Goal: Task Accomplishment & Management: Complete application form

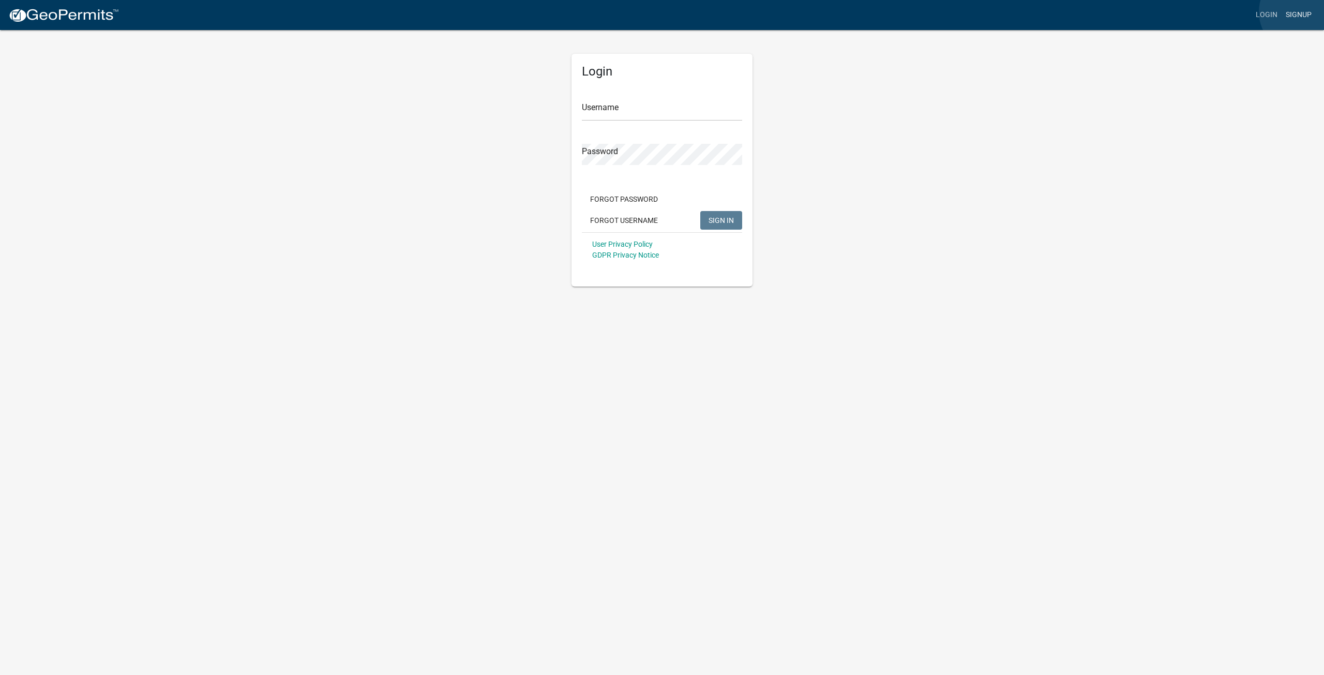
click at [1301, 12] on link "Signup" at bounding box center [1299, 15] width 34 height 20
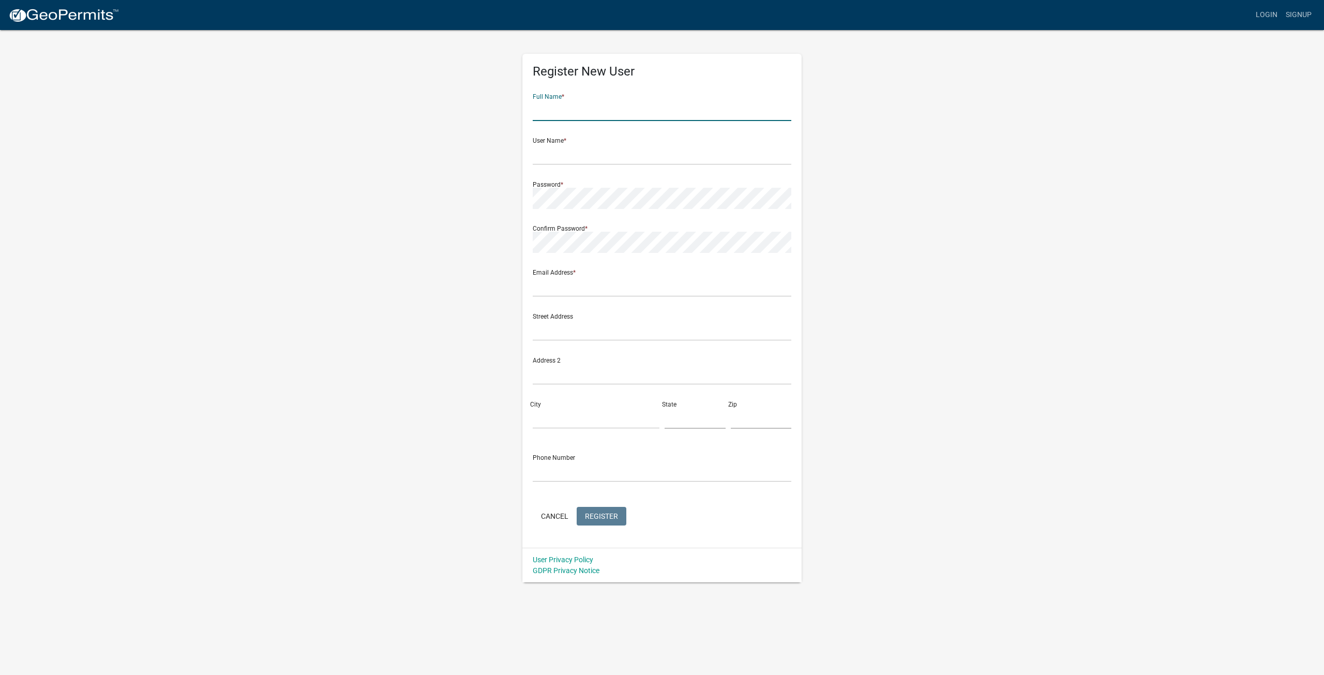
click at [612, 115] on input "text" at bounding box center [662, 110] width 259 height 21
type input "[PERSON_NAME]"
click at [575, 152] on input "text" at bounding box center [662, 154] width 259 height 21
type input "WR_Pike1"
click at [577, 292] on input "text" at bounding box center [662, 286] width 259 height 21
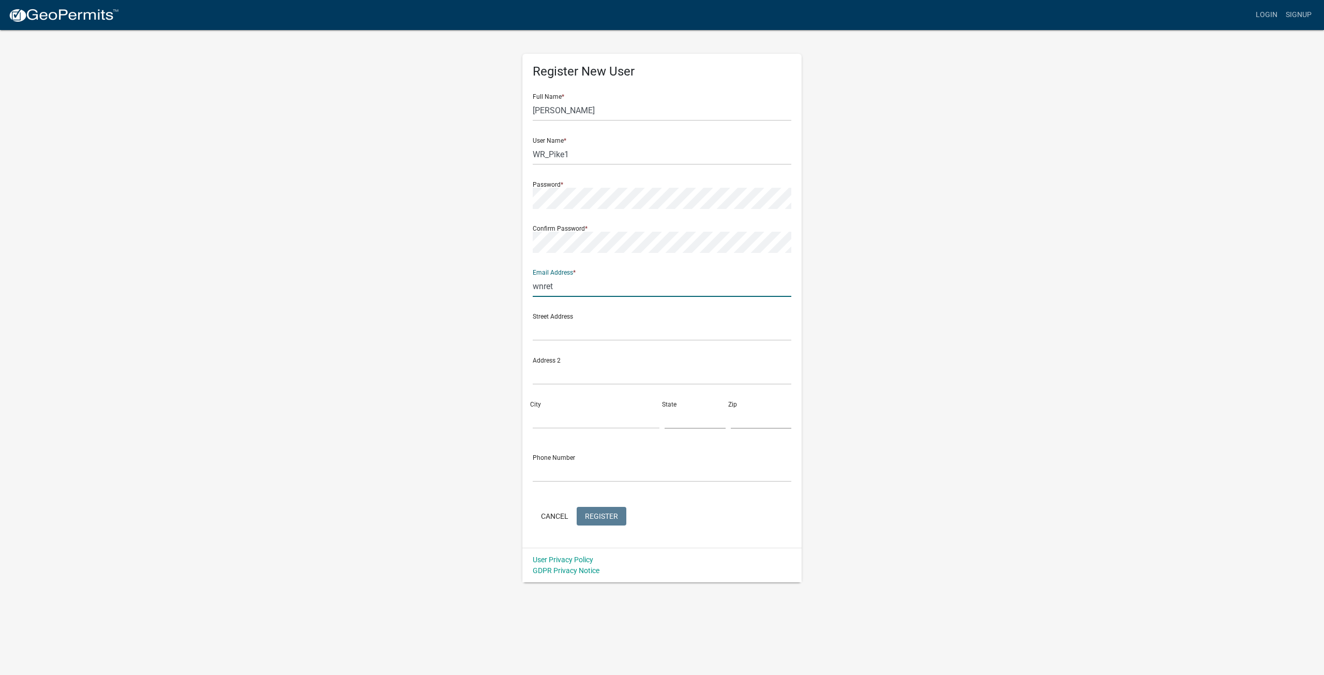
type input "[EMAIL_ADDRESS][DOMAIN_NAME]"
click at [588, 333] on input "text" at bounding box center [662, 330] width 259 height 21
click at [592, 327] on input "text" at bounding box center [662, 330] width 259 height 21
click at [567, 336] on input "text" at bounding box center [662, 330] width 259 height 21
click at [568, 334] on input "200" at bounding box center [662, 330] width 259 height 21
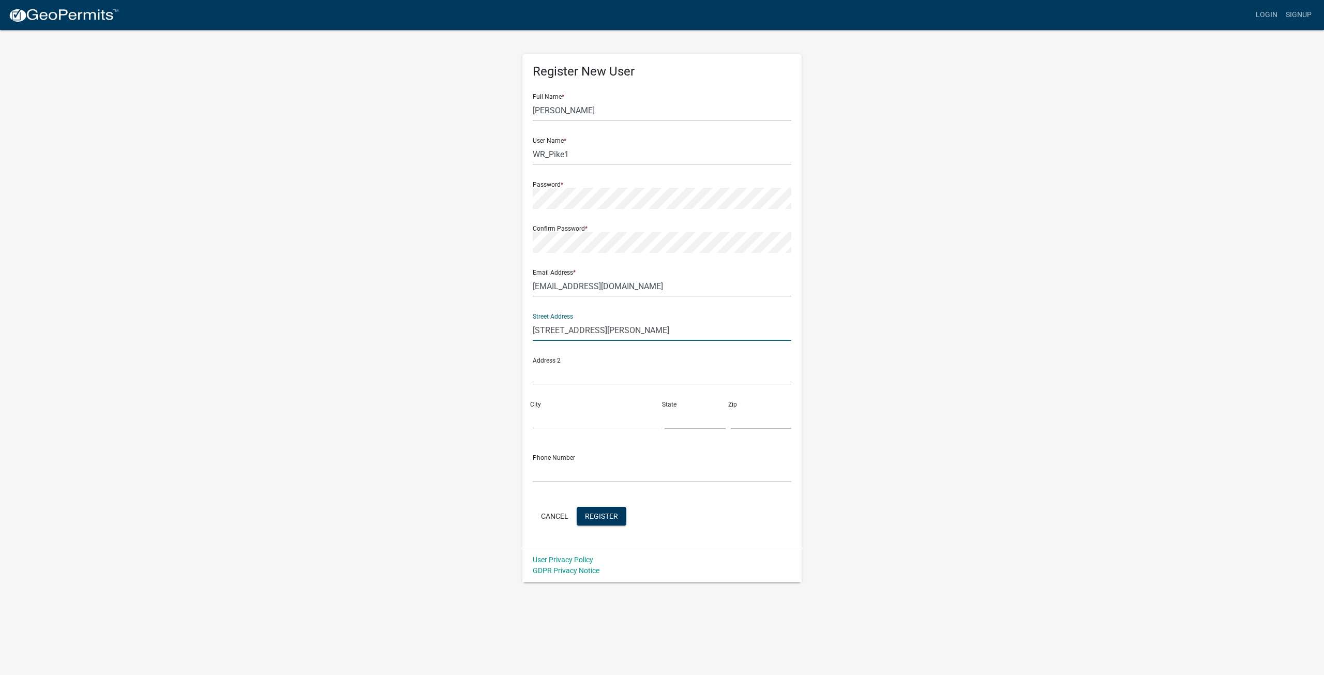
type input "[STREET_ADDRESS][PERSON_NAME]"
click at [561, 410] on input "City" at bounding box center [596, 418] width 127 height 21
type input "Marietta"
click at [692, 425] on input "text" at bounding box center [695, 418] width 61 height 21
type input "GA"
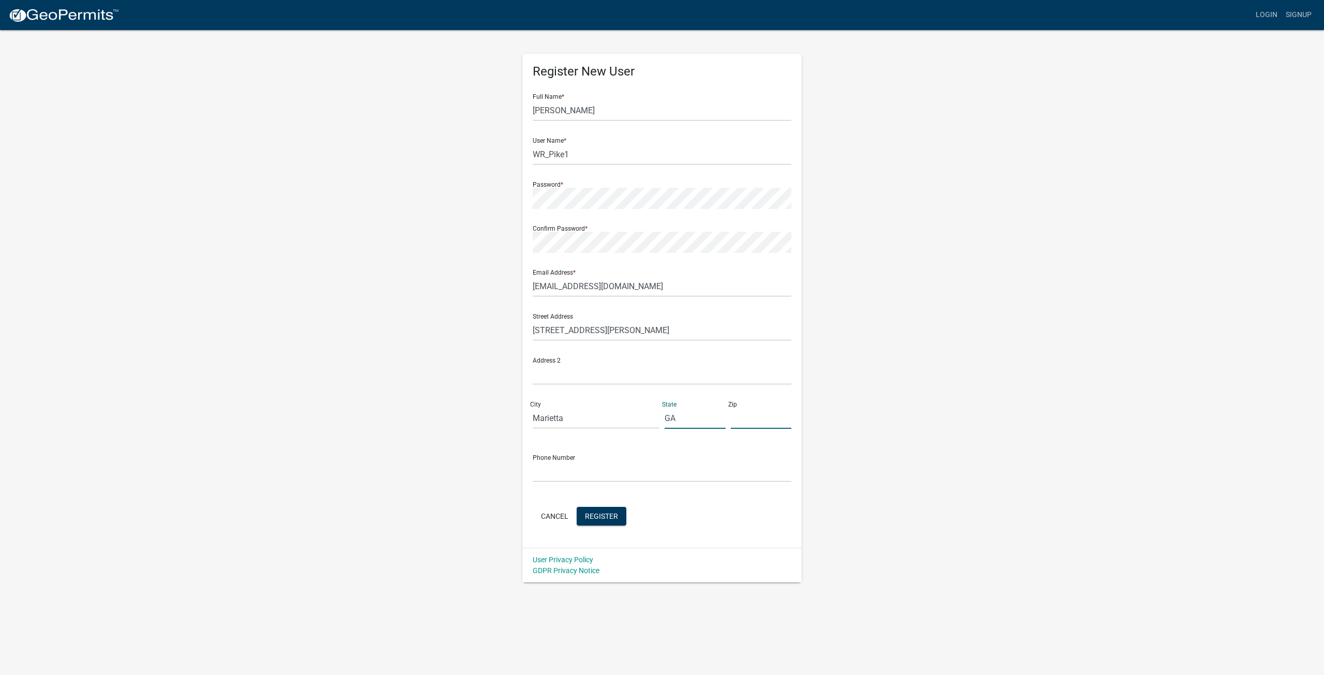
click at [745, 426] on input "text" at bounding box center [761, 418] width 61 height 21
type input "30062"
click at [609, 476] on input "text" at bounding box center [662, 471] width 259 height 21
type input "[PHONE_NUMBER]"
click at [601, 511] on button "Register" at bounding box center [602, 516] width 50 height 19
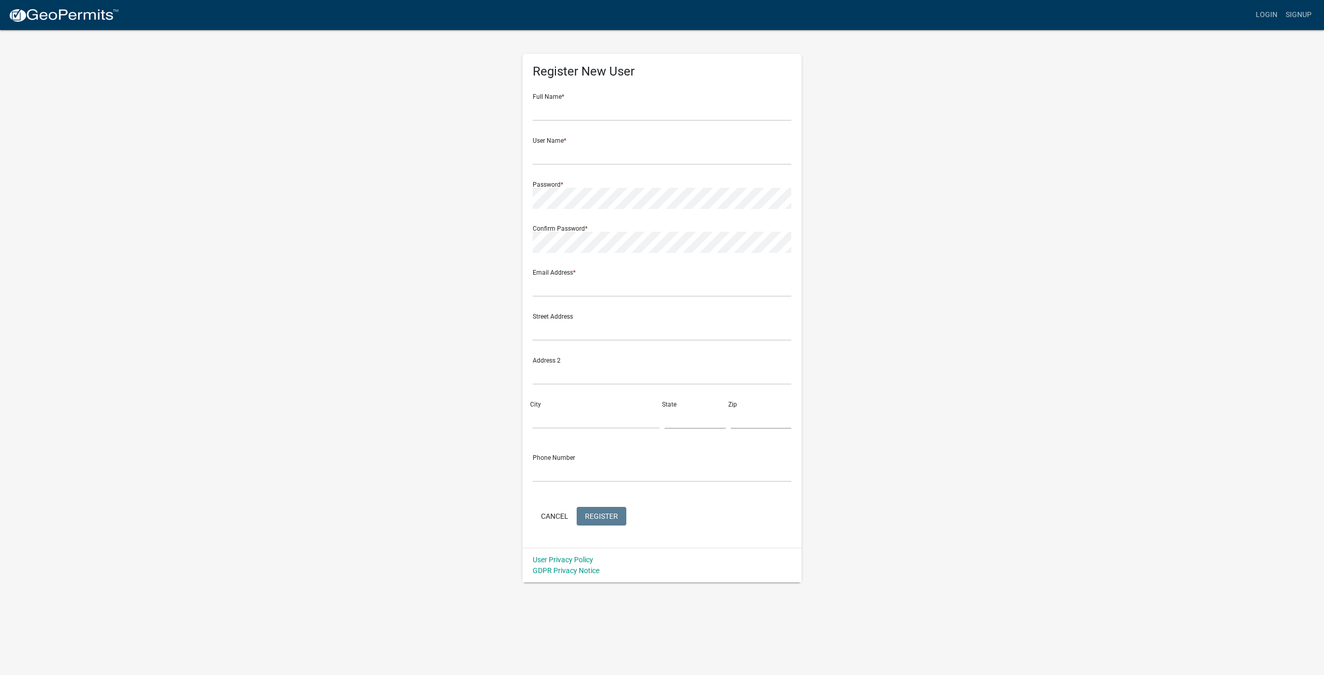
click at [89, 19] on img at bounding box center [63, 16] width 111 height 16
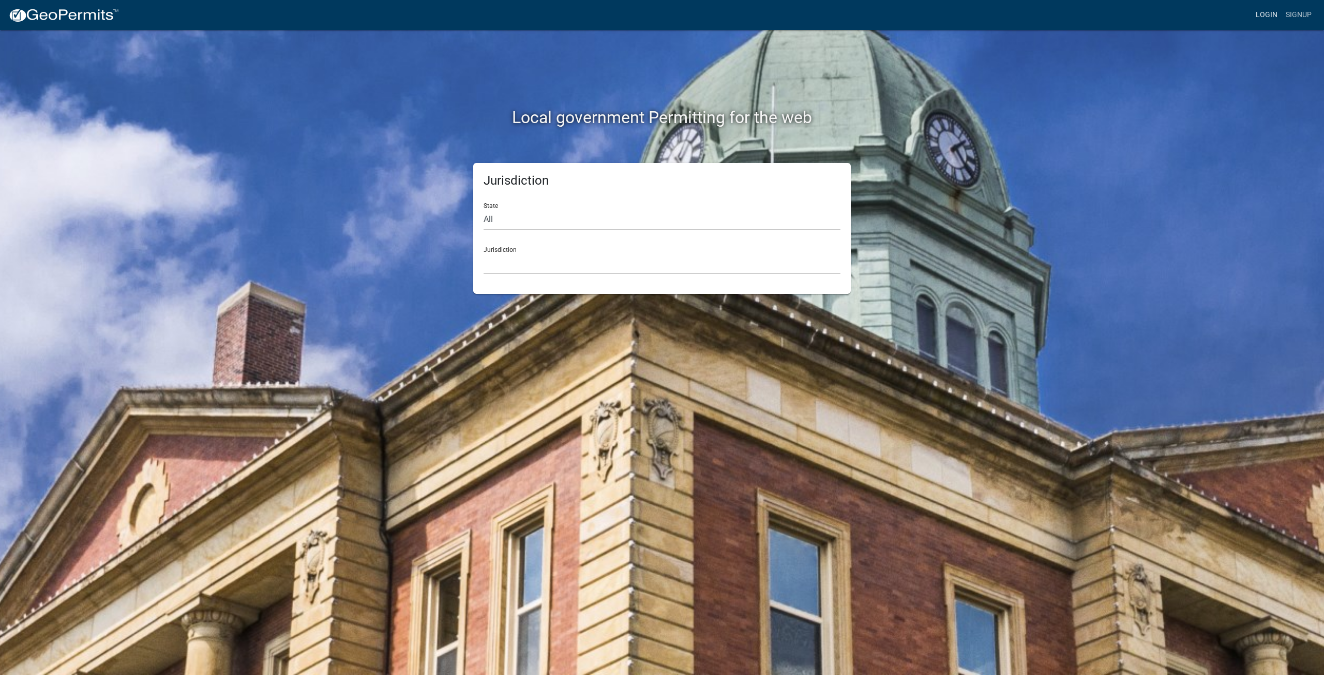
click at [1267, 13] on link "Login" at bounding box center [1267, 15] width 30 height 20
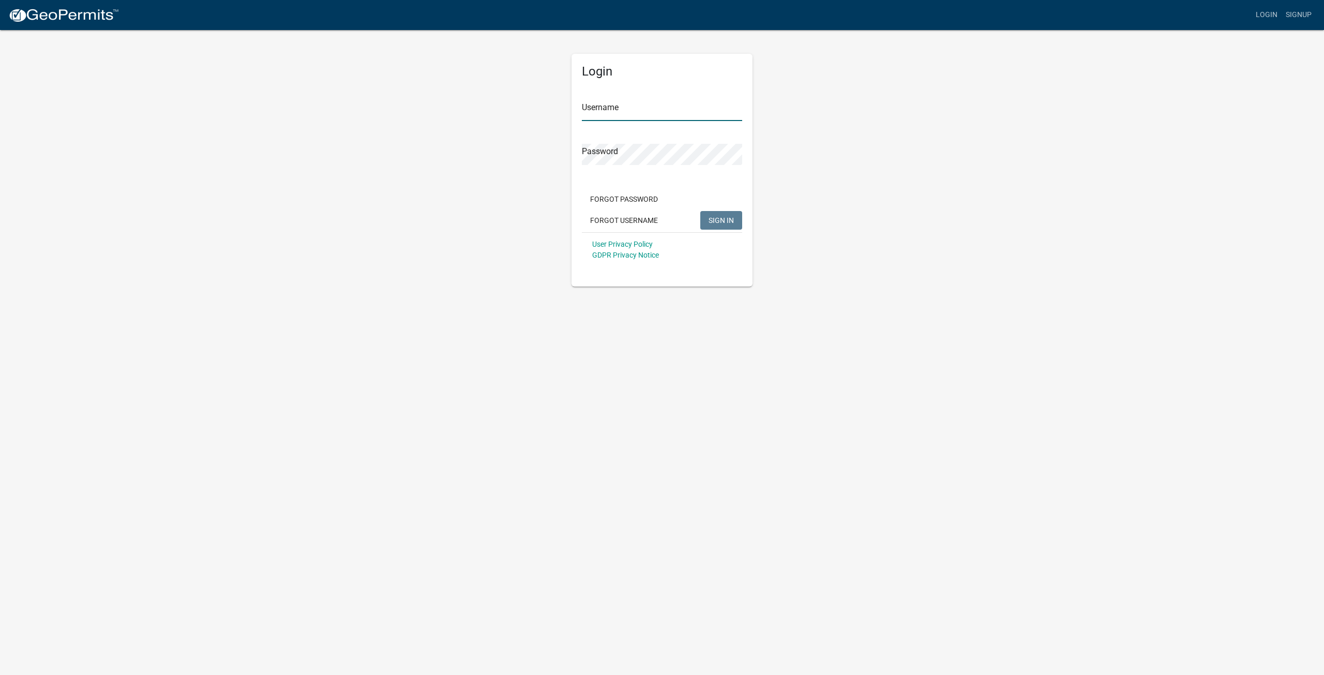
click at [628, 107] on input "Username" at bounding box center [662, 110] width 160 height 21
type input "Wr_Pike1"
click at [726, 223] on span "SIGN IN" at bounding box center [721, 220] width 25 height 8
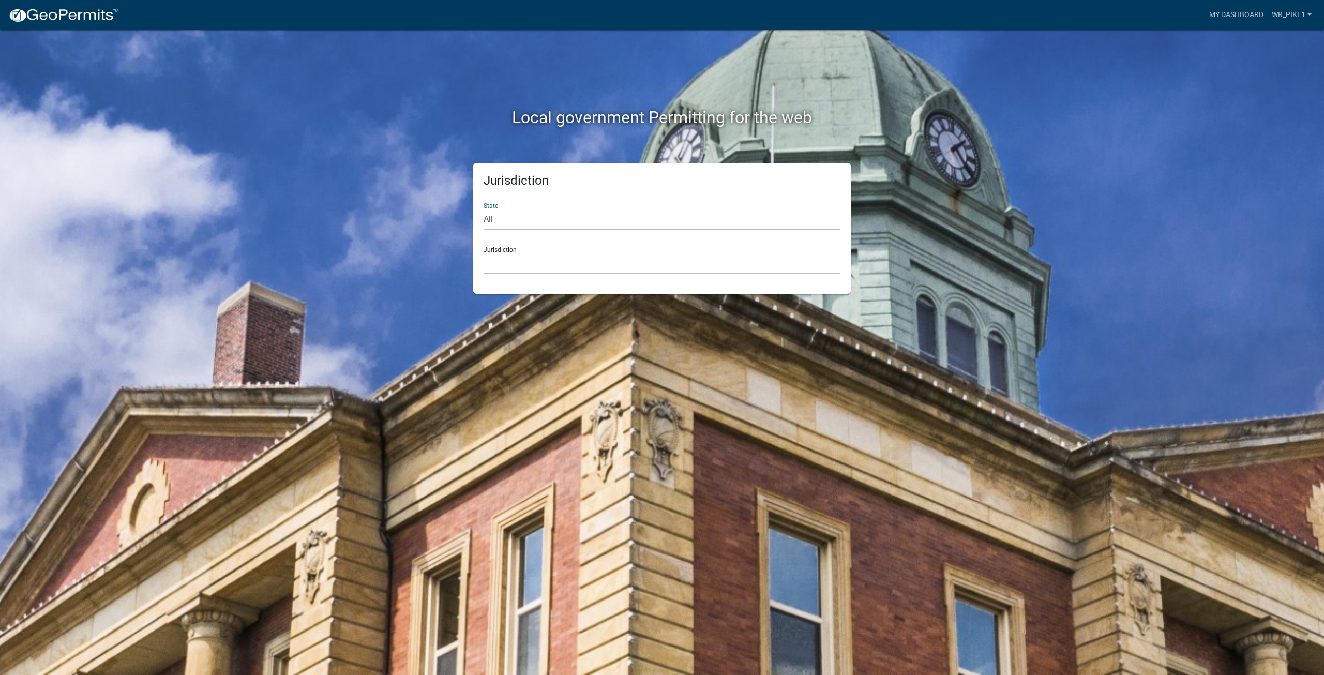
click at [593, 217] on select "All Colorado Georgia Indiana Iowa Kansas Minnesota Ohio South Carolina Wisconsin" at bounding box center [662, 219] width 357 height 21
select select "Georgia"
click at [484, 209] on select "All Colorado Georgia Indiana Iowa Kansas Minnesota Ohio South Carolina Wisconsin" at bounding box center [662, 219] width 357 height 21
click at [534, 258] on select "Carroll County, Georgia Cook County, Georgia Crawford County, Georgia Gilmer Co…" at bounding box center [662, 263] width 357 height 21
drag, startPoint x: 867, startPoint y: 364, endPoint x: 882, endPoint y: 327, distance: 40.0
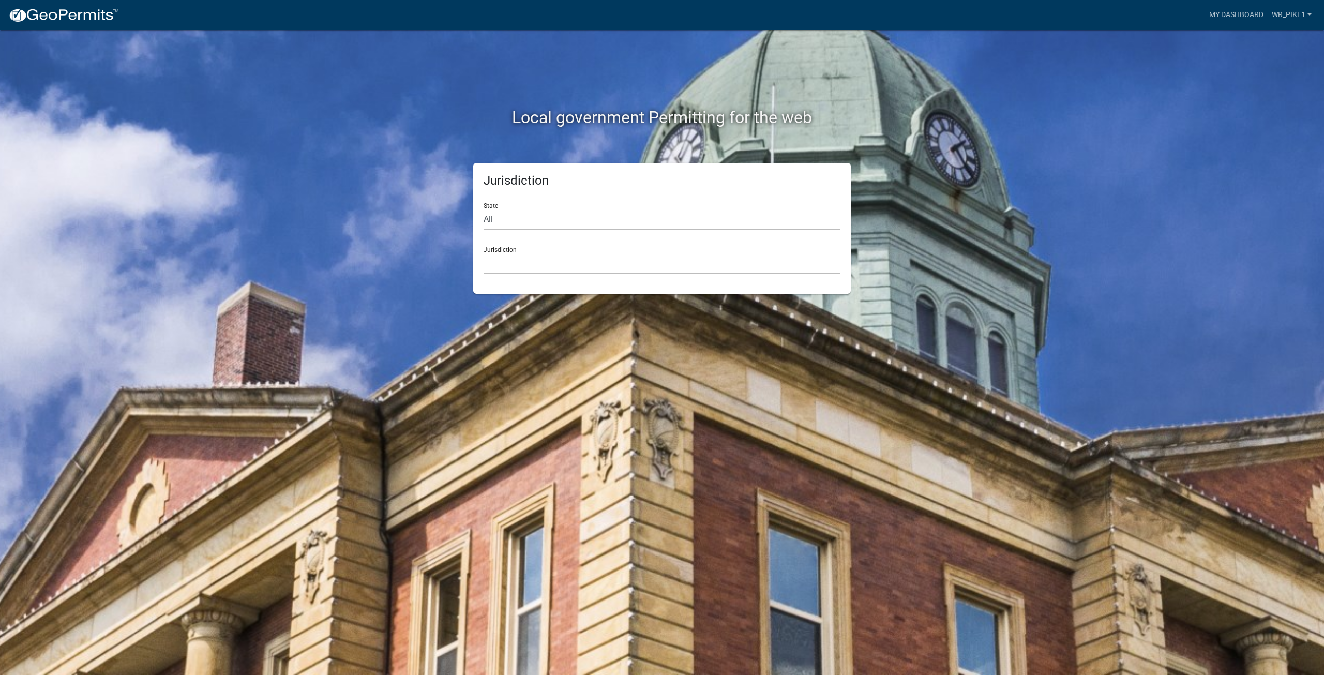
click at [878, 343] on div "Local government Permitting for the web Jurisdiction State All Colorado Georgia…" at bounding box center [662, 337] width 1324 height 675
click at [532, 214] on select "All Colorado Georgia Indiana Iowa Kansas Minnesota Ohio South Carolina Wisconsin" at bounding box center [662, 219] width 357 height 21
click at [394, 196] on div "Jurisdiction State All Colorado Georgia Indiana Iowa Kansas Minnesota Ohio Sout…" at bounding box center [662, 228] width 590 height 131
